Goal: Check status: Check status

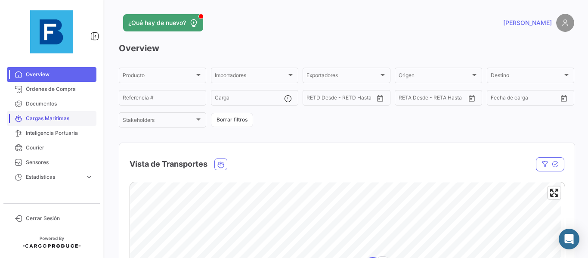
click at [65, 114] on link "Cargas Marítimas" at bounding box center [52, 118] width 90 height 15
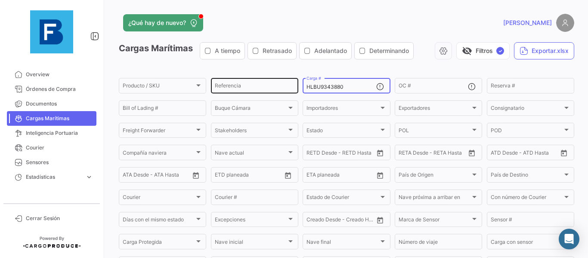
drag, startPoint x: 350, startPoint y: 89, endPoint x: 286, endPoint y: 89, distance: 63.7
click at [0, 0] on div "Producto / SKU Producto / SKU Referencia HLBU9343880 Carga # OC # Reserva # Bil…" at bounding box center [0, 0] width 0 height 0
paste input "CRLU1305664"
type input "CRLU1305664"
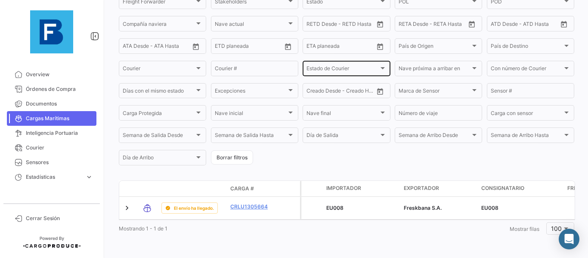
scroll to position [135, 0]
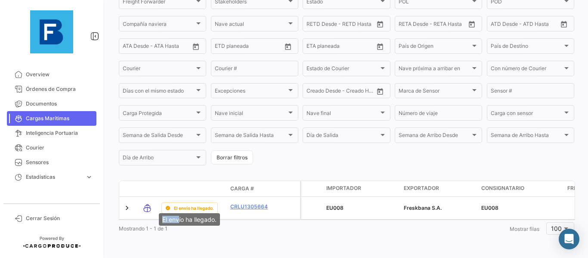
drag, startPoint x: 153, startPoint y: 215, endPoint x: 180, endPoint y: 215, distance: 26.7
click at [180, 215] on mat-tooltip-component "El envío ha llegado." at bounding box center [189, 219] width 73 height 25
click at [286, 241] on div "¿Qué hay de nuevo? [PERSON_NAME] Marítimas A tiempo Retrasado Adelantado Determ…" at bounding box center [346, 129] width 483 height 258
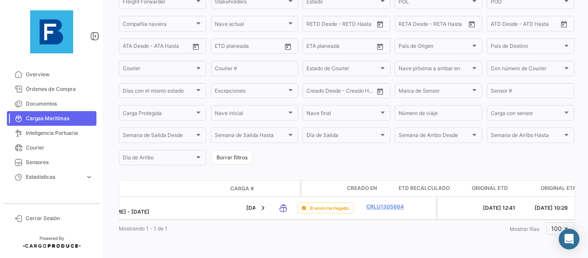
scroll to position [0, 1090]
